Goal: Download file/media

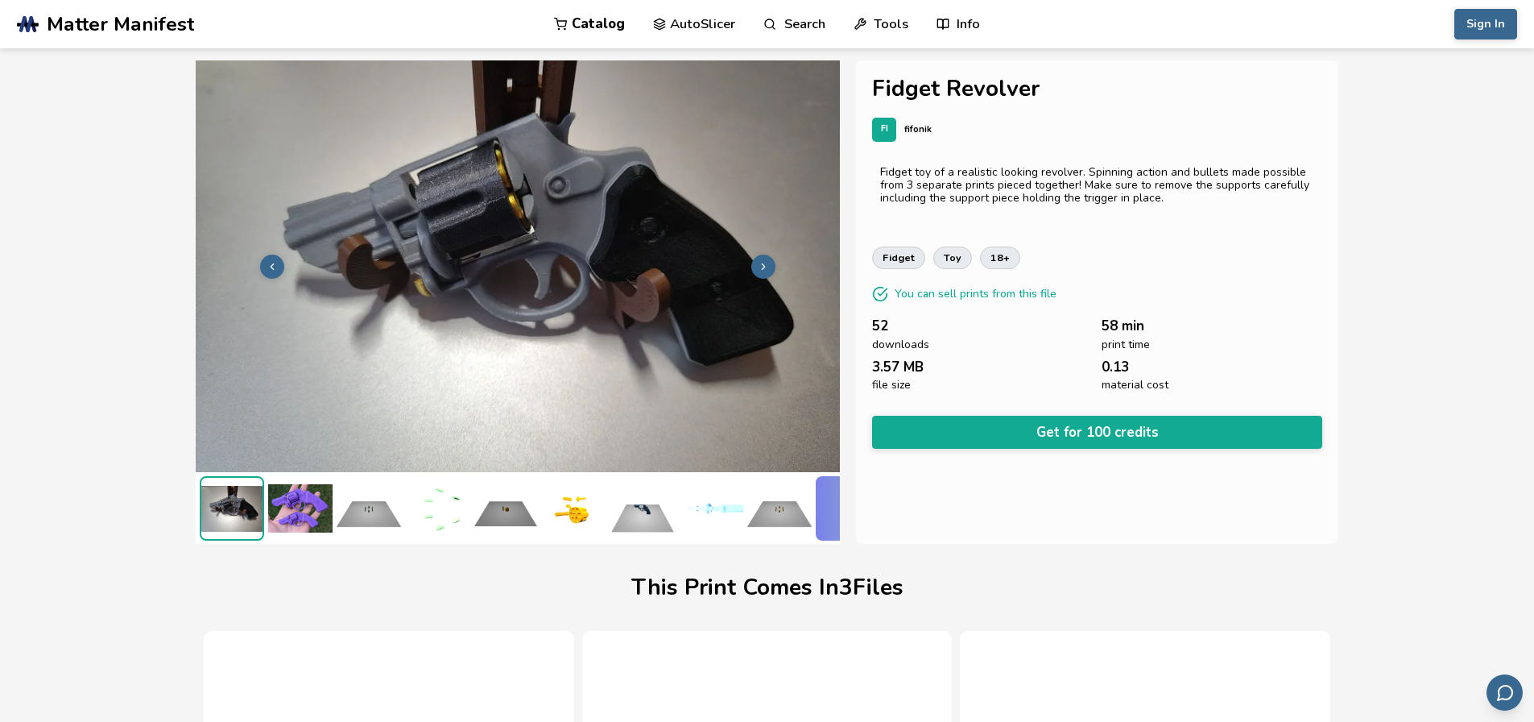
click at [294, 498] on img at bounding box center [300, 508] width 64 height 64
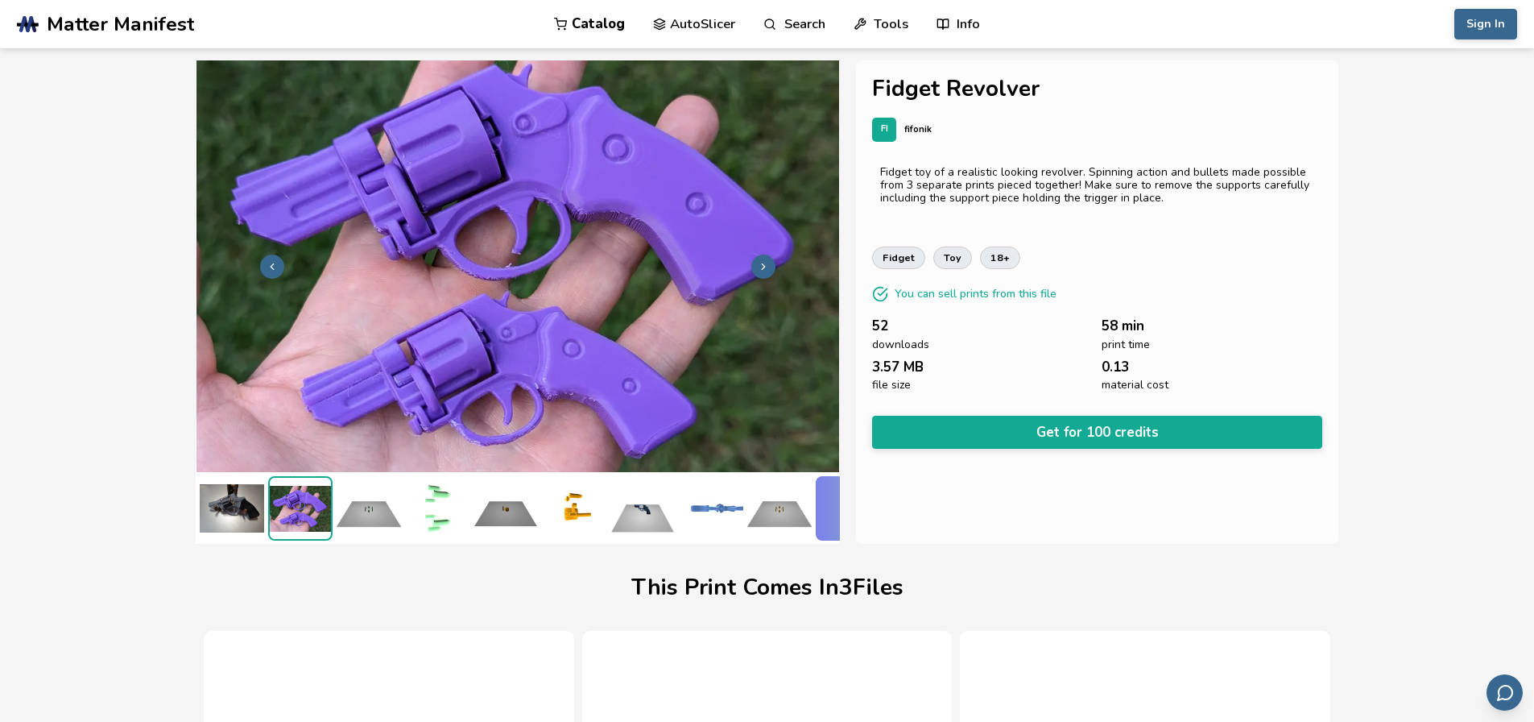
click at [237, 489] on img at bounding box center [232, 508] width 64 height 64
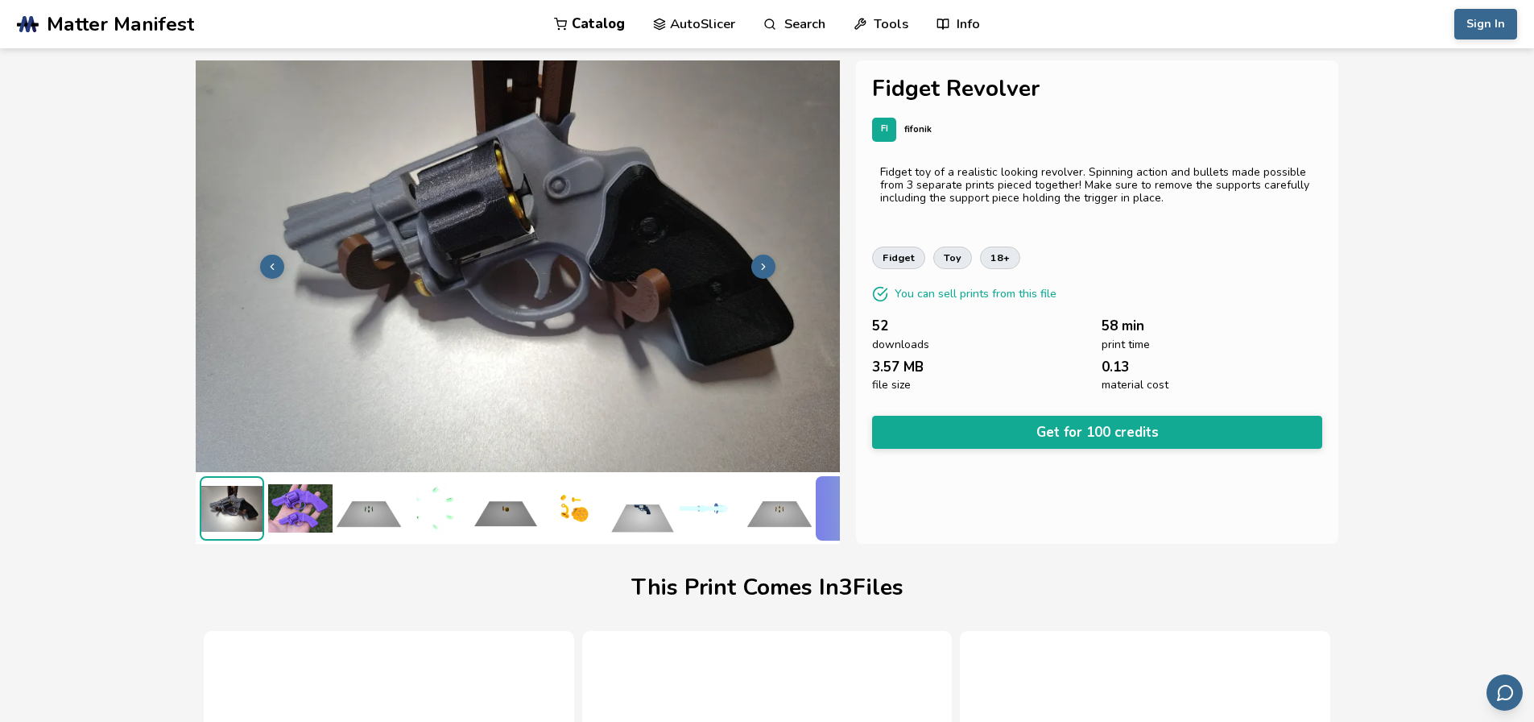
click at [381, 498] on img at bounding box center [369, 508] width 64 height 64
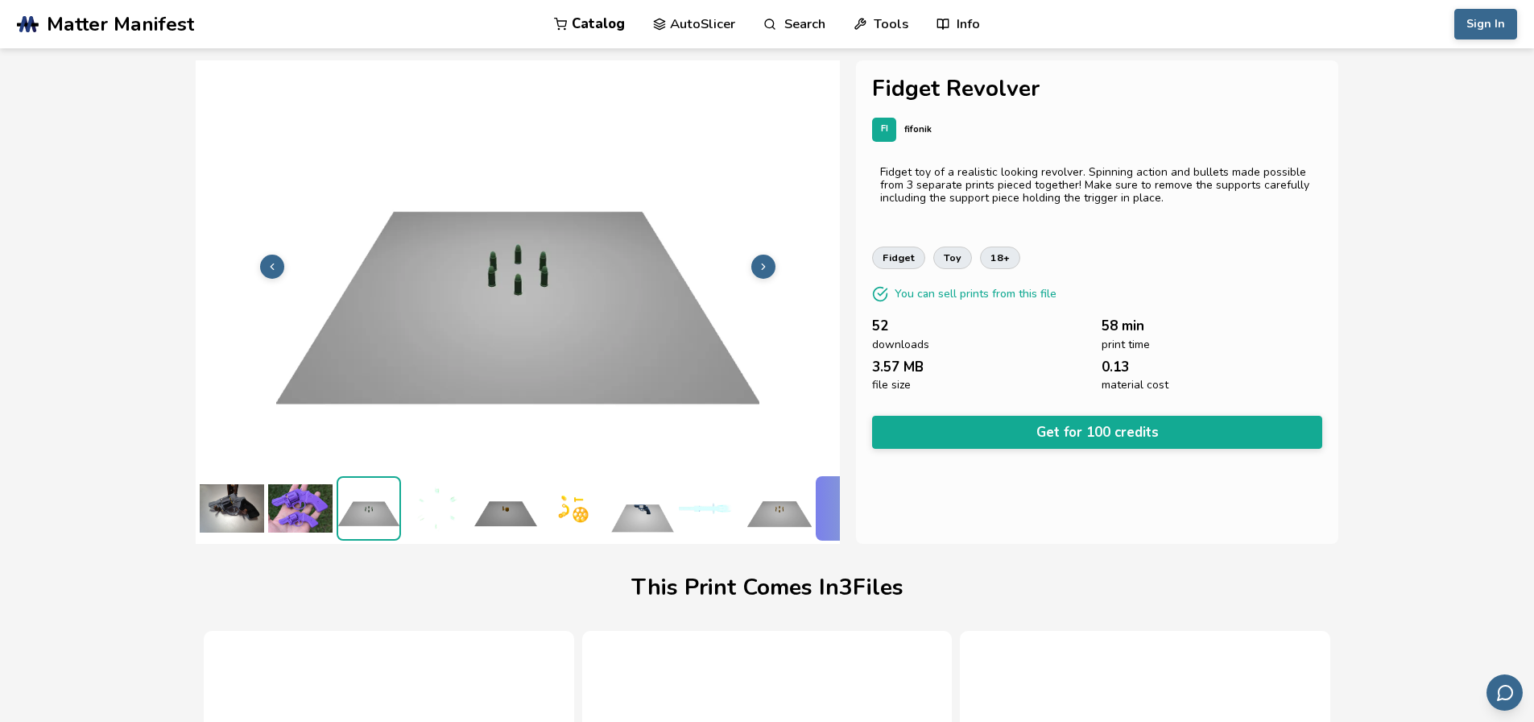
click at [411, 498] on img at bounding box center [437, 508] width 64 height 64
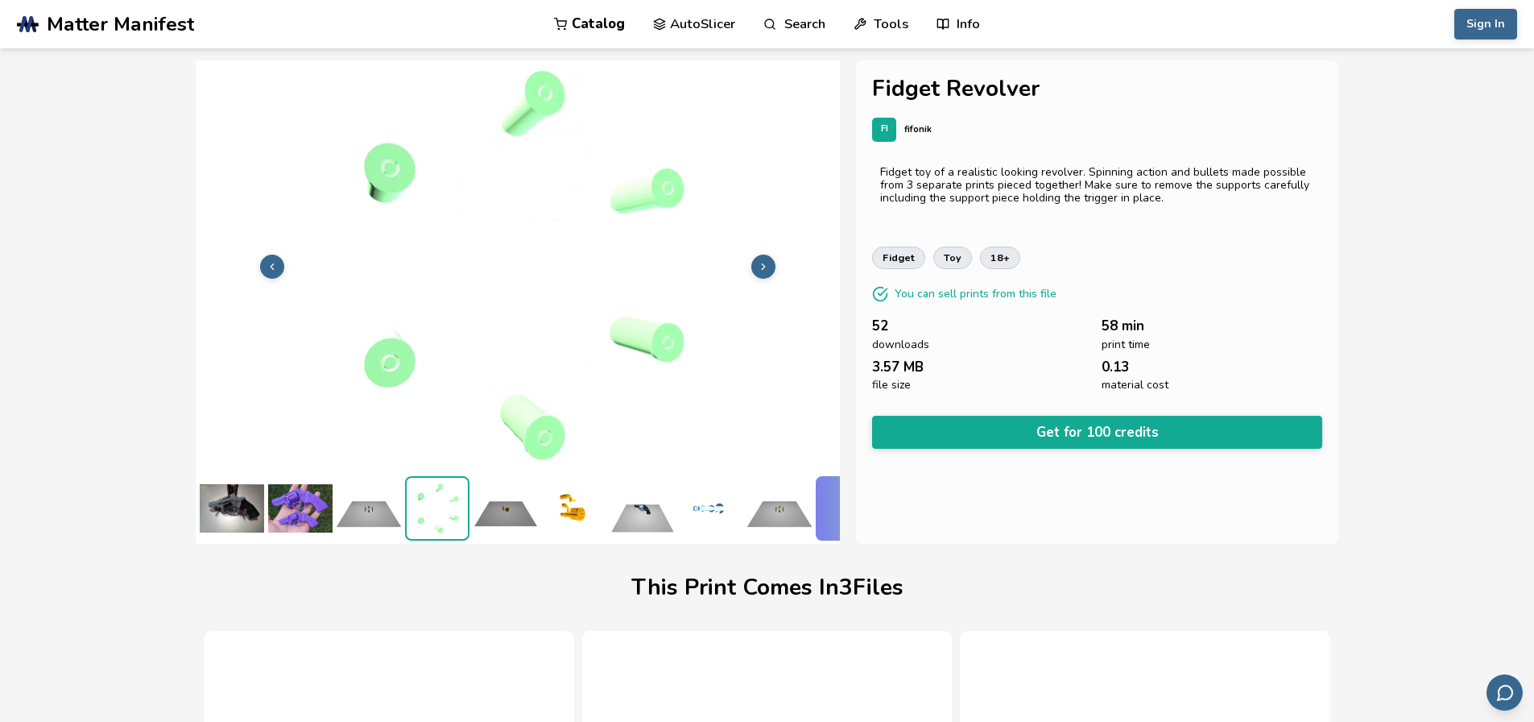
click at [525, 496] on img at bounding box center [506, 508] width 64 height 64
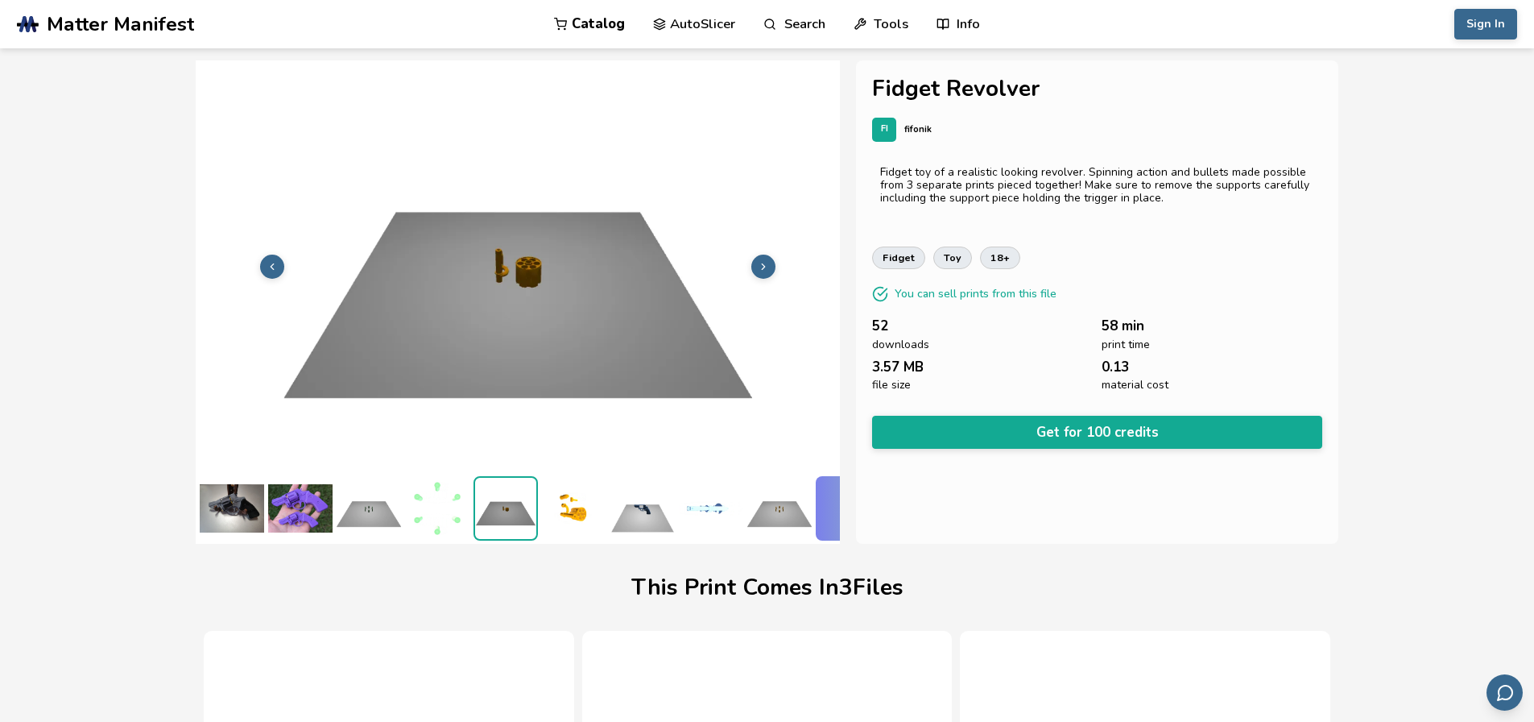
click at [641, 509] on img at bounding box center [643, 508] width 64 height 64
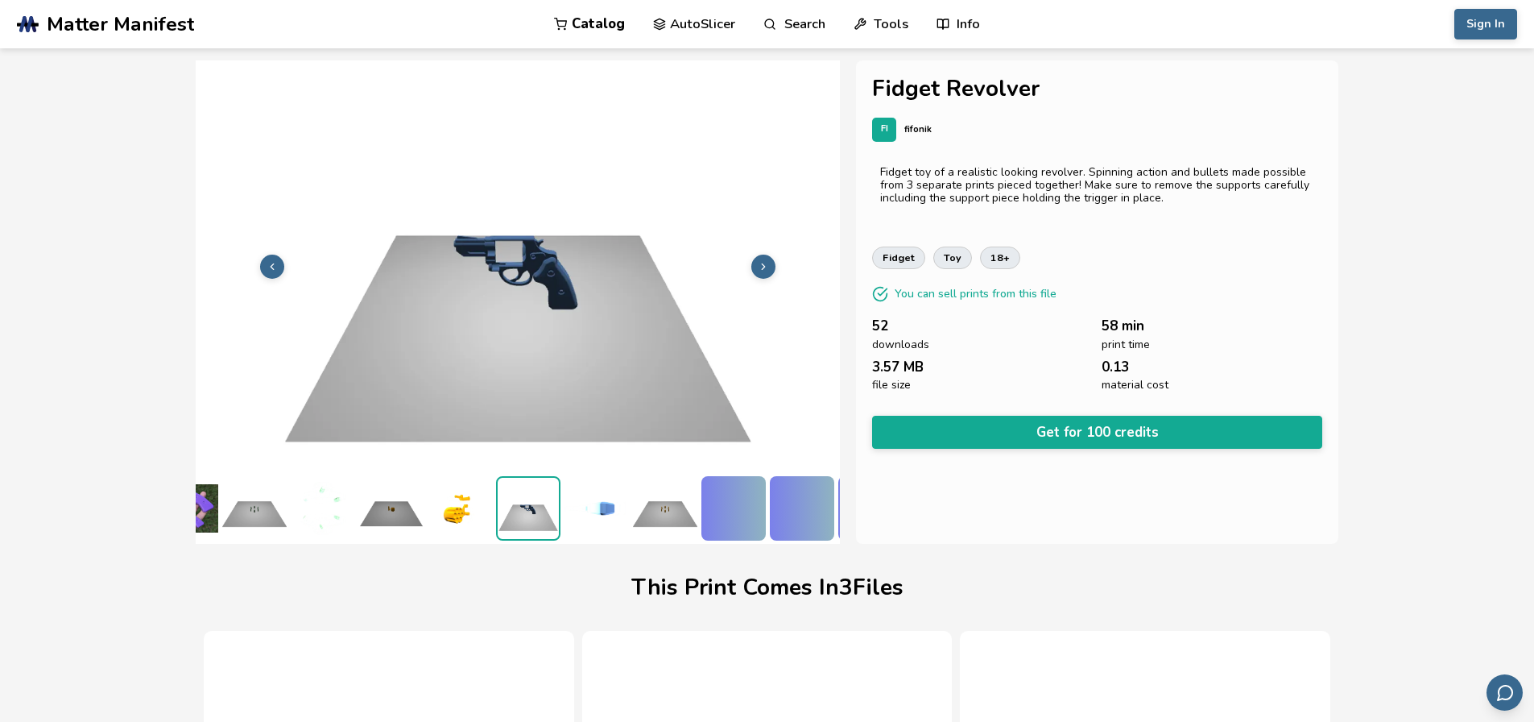
scroll to position [0, 131]
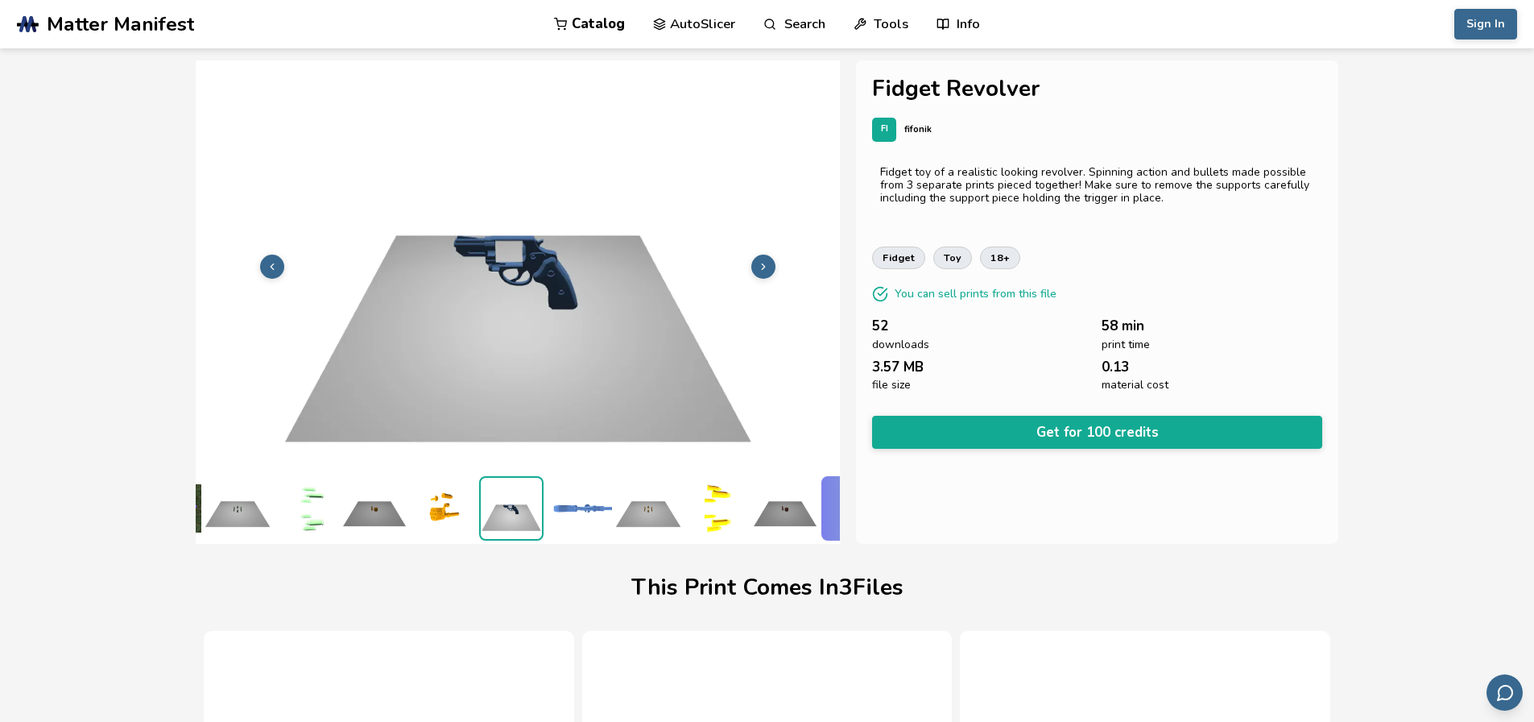
click at [648, 507] on img at bounding box center [648, 508] width 64 height 64
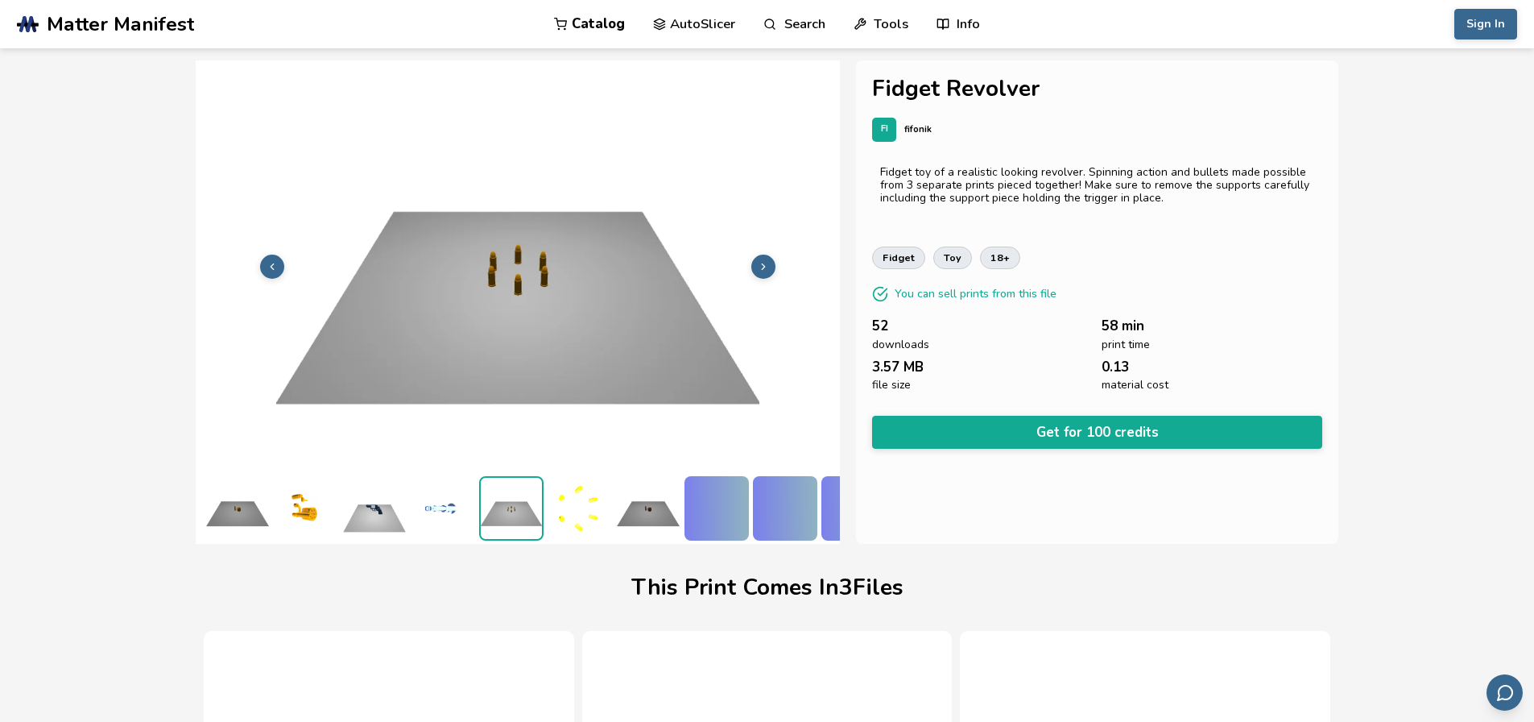
click at [648, 507] on img at bounding box center [648, 508] width 64 height 64
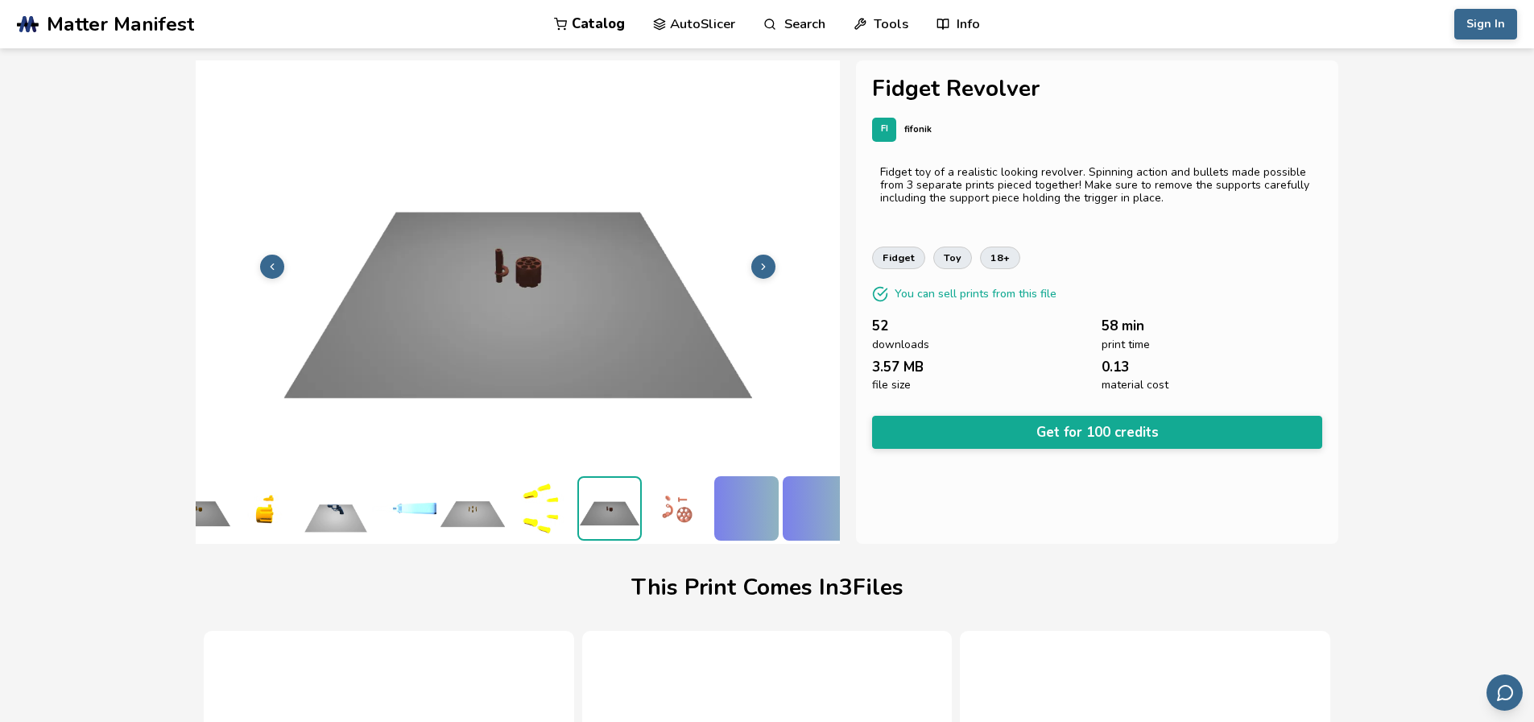
scroll to position [0, 330]
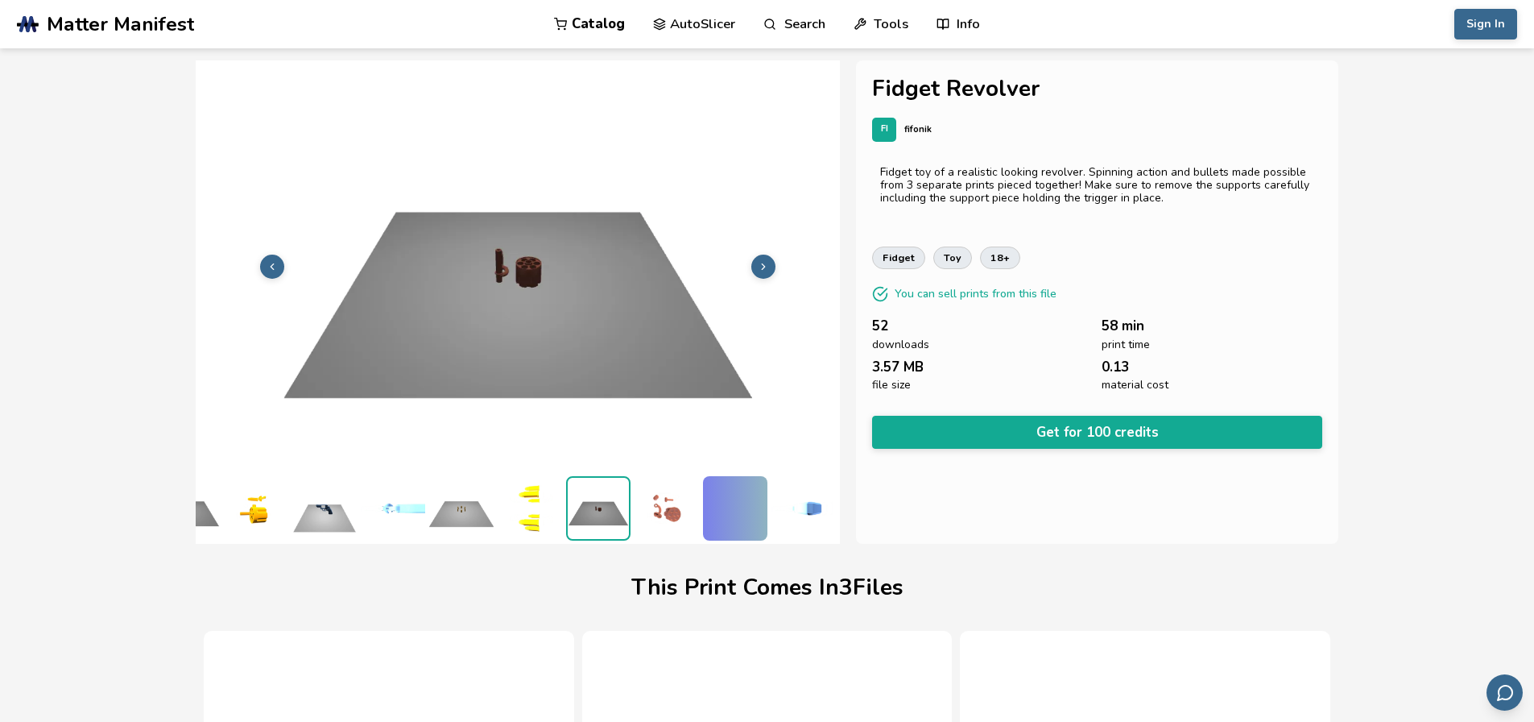
click at [703, 499] on div at bounding box center [735, 508] width 64 height 64
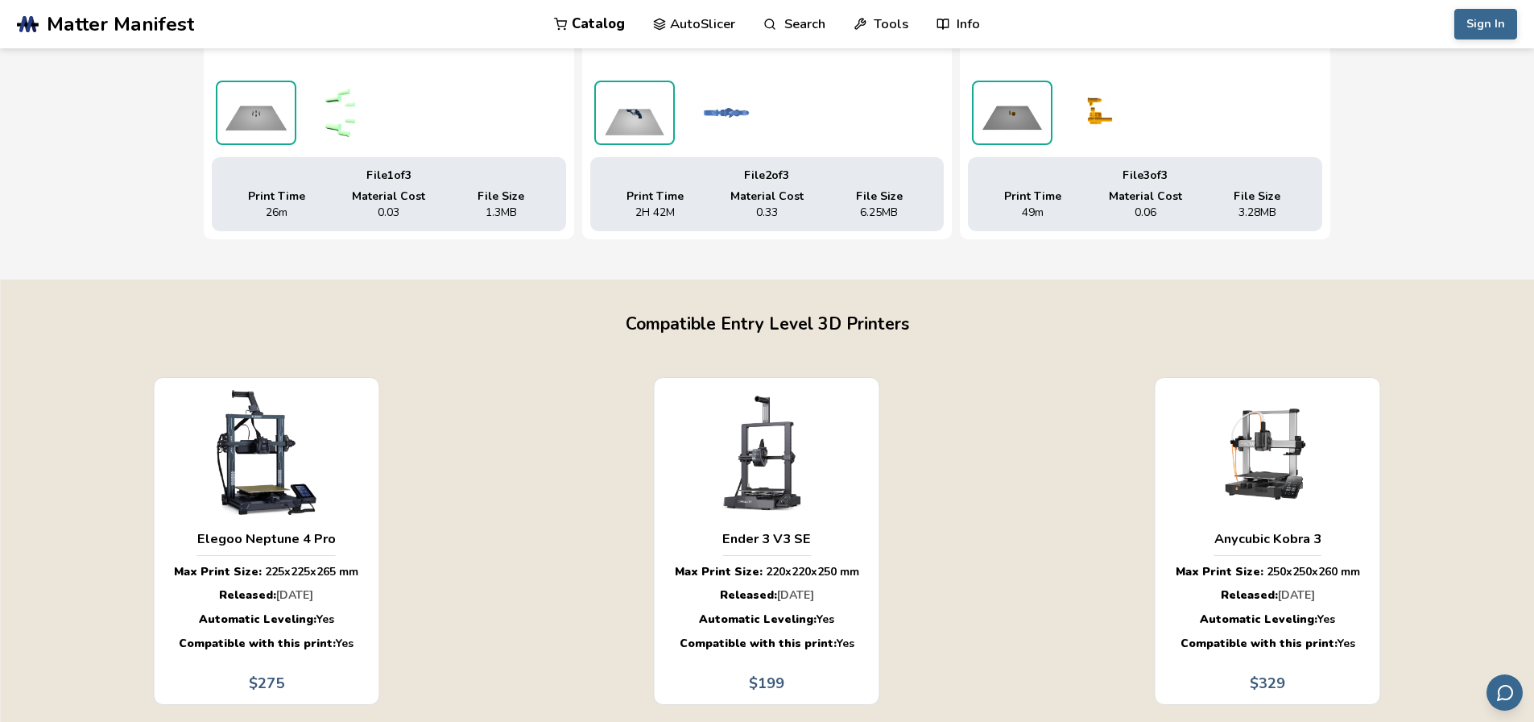
scroll to position [832, 0]
